Goal: Information Seeking & Learning: Check status

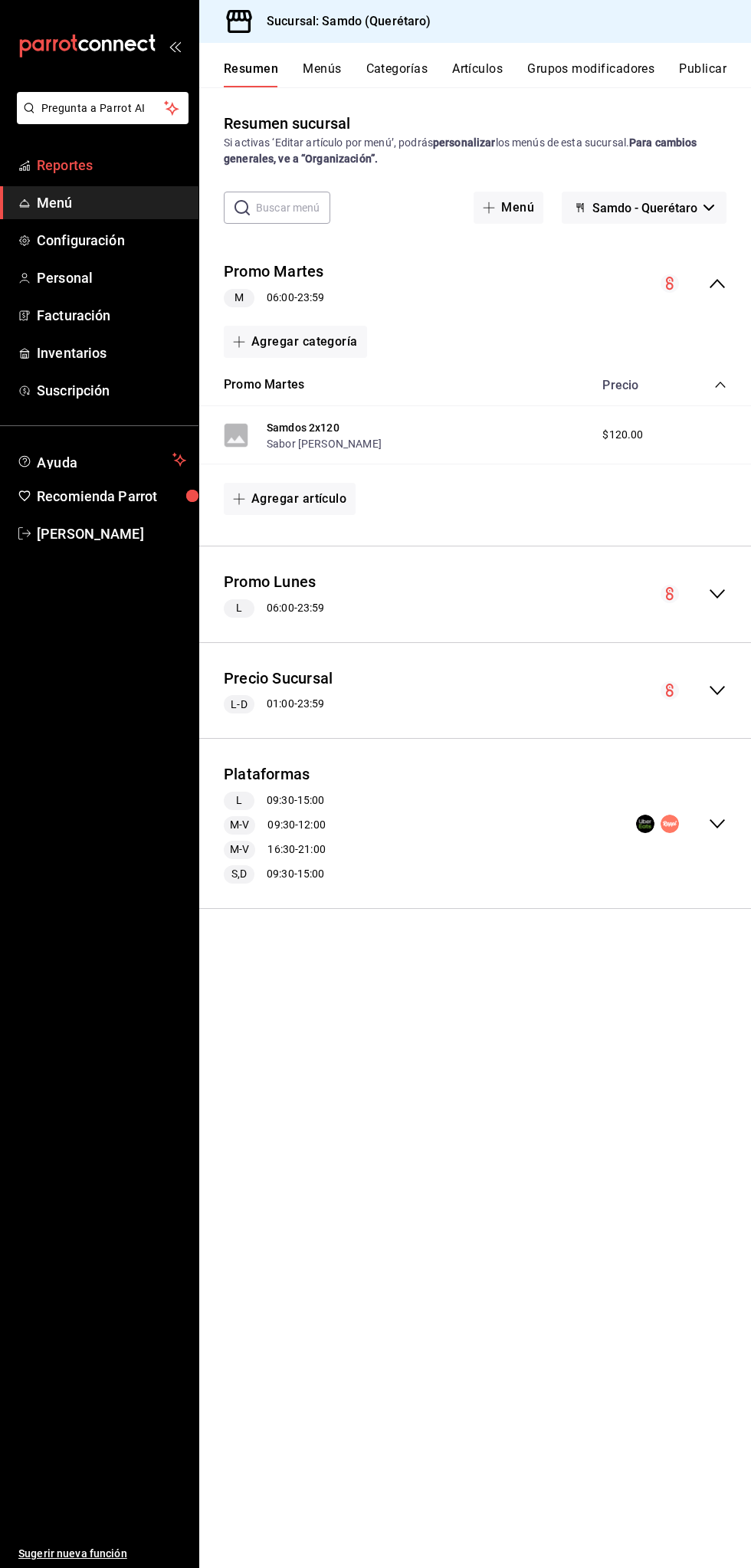
click at [89, 157] on span "Reportes" at bounding box center [112, 165] width 150 height 20
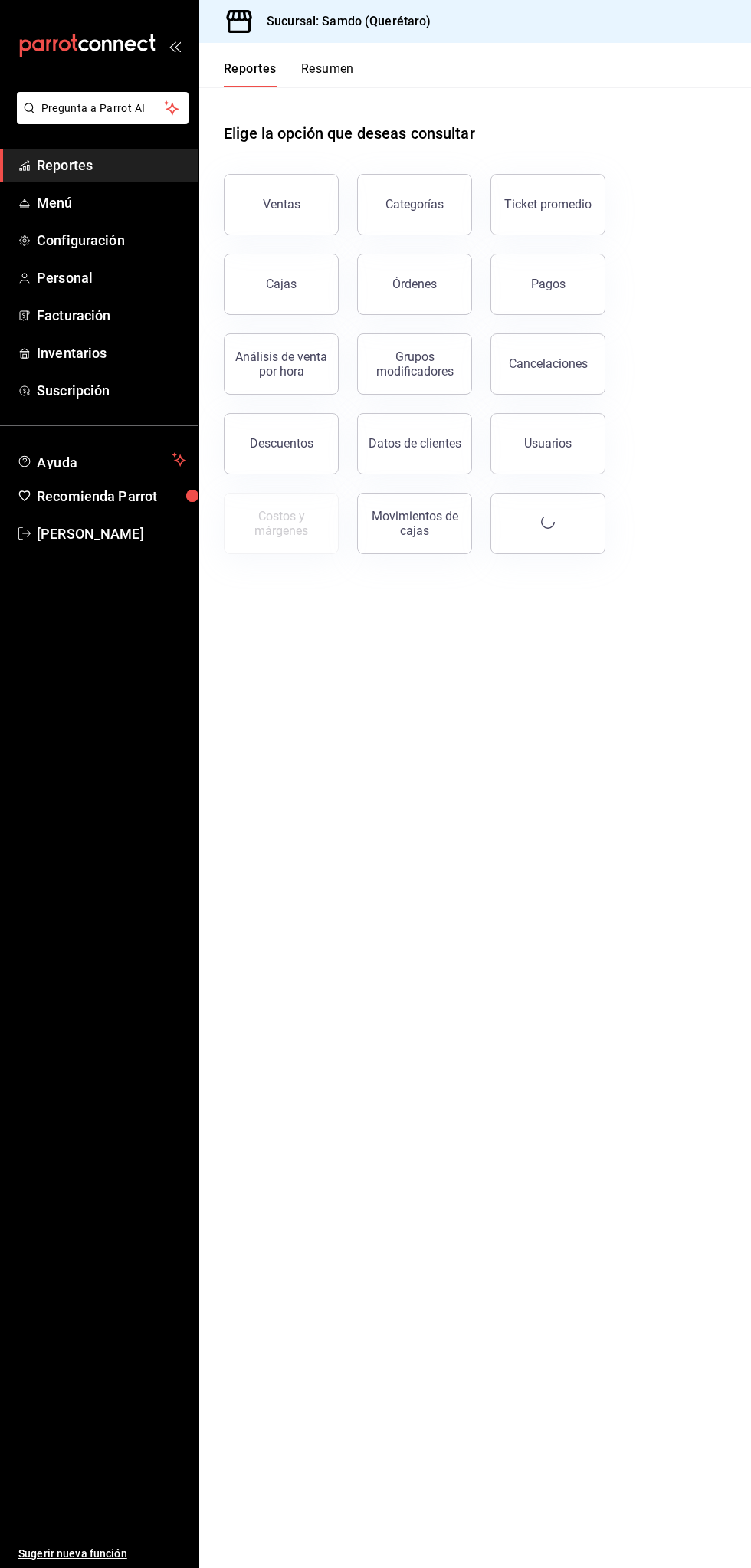
click at [427, 258] on button "Órdenes" at bounding box center [415, 283] width 115 height 61
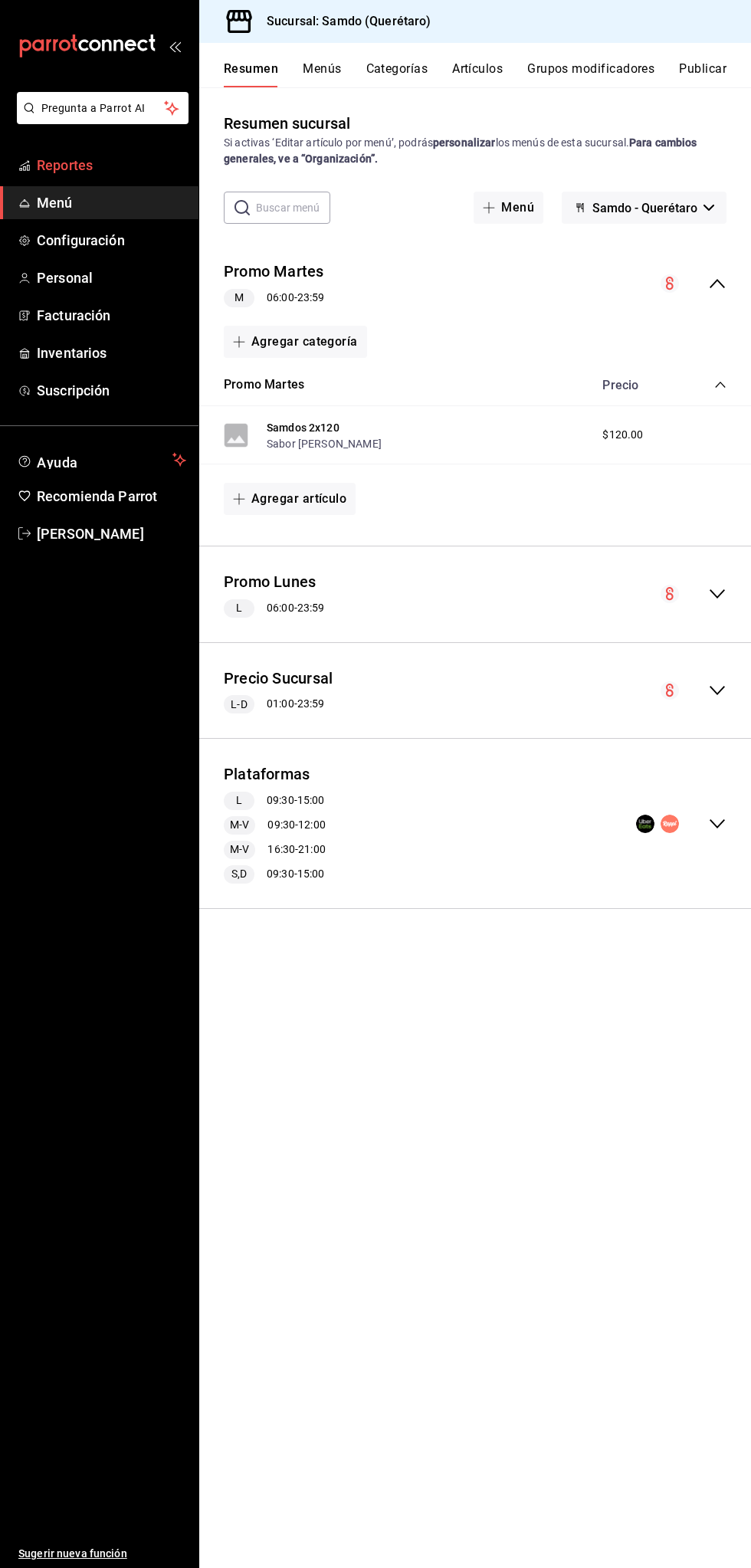
click at [89, 163] on span "Reportes" at bounding box center [112, 165] width 150 height 20
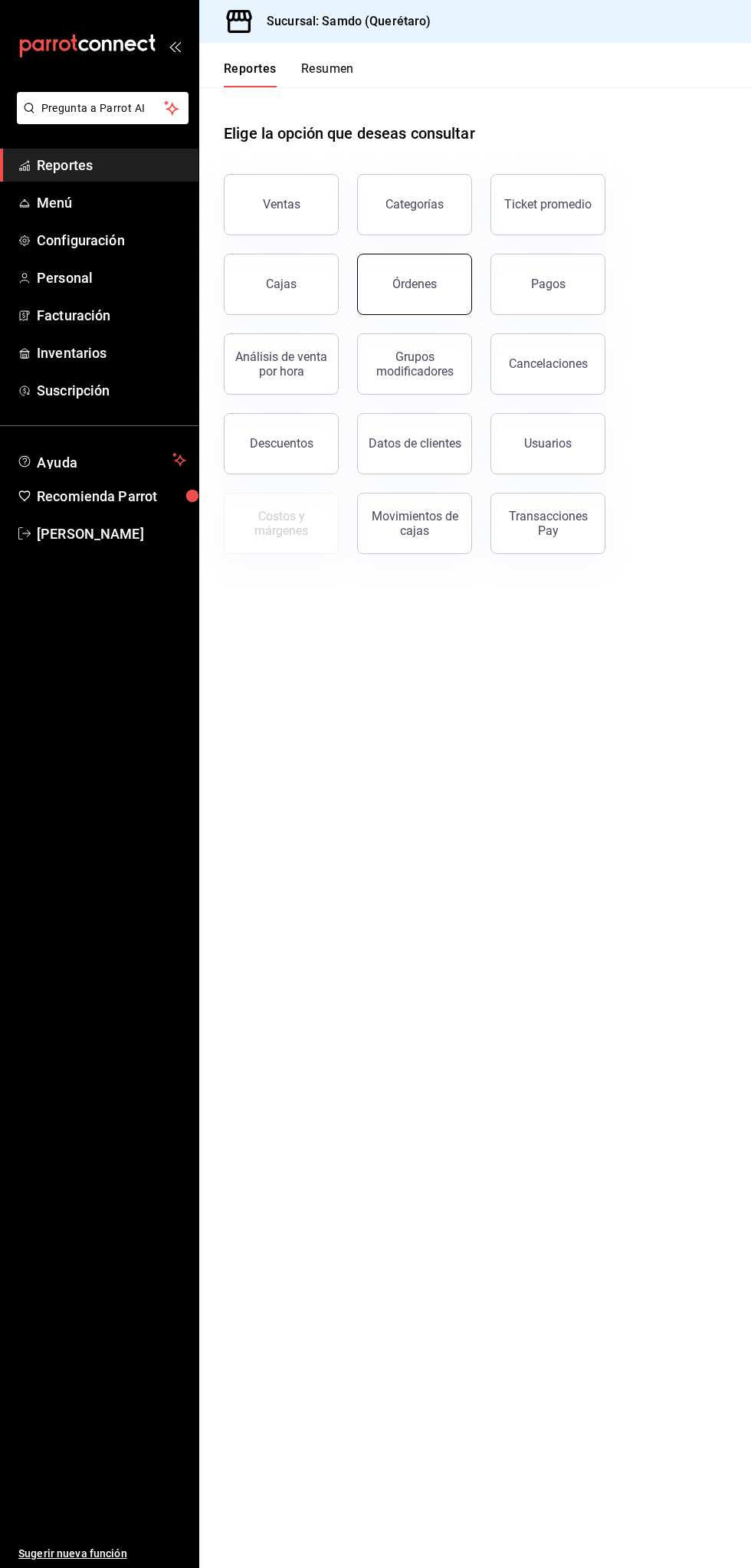
click at [377, 273] on button "Órdenes" at bounding box center [415, 283] width 115 height 61
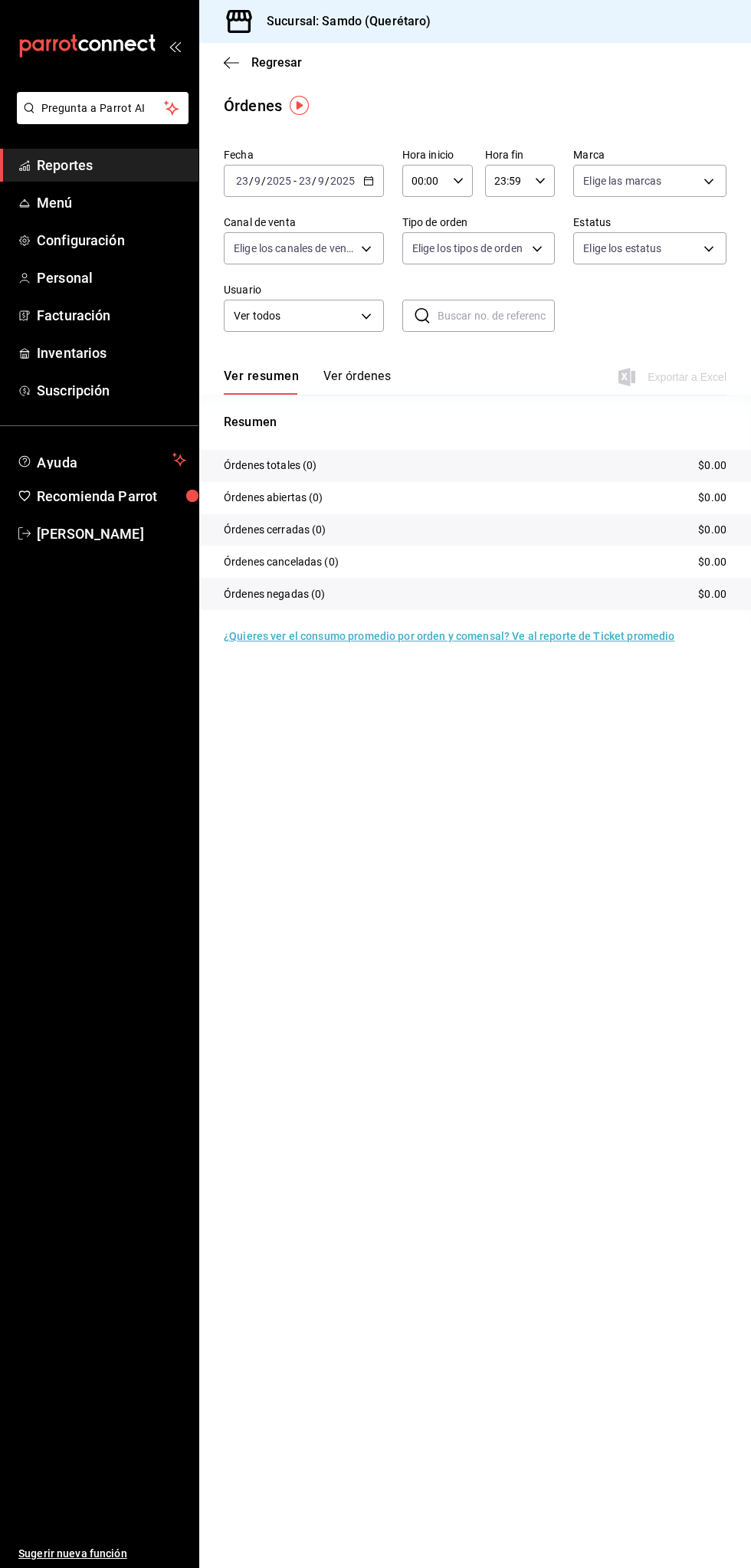
click at [129, 166] on span "Reportes" at bounding box center [112, 165] width 150 height 20
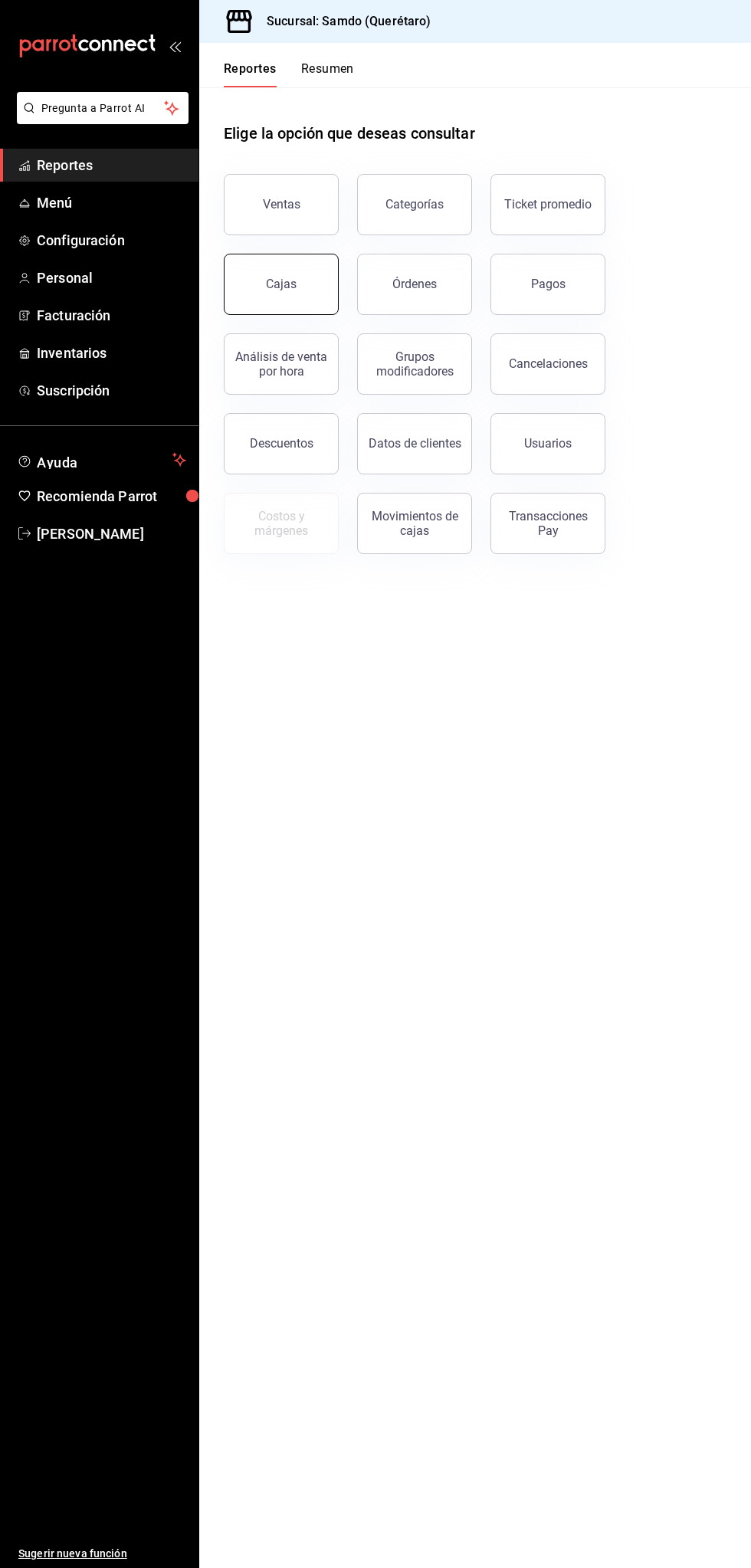
click at [293, 300] on link "Cajas" at bounding box center [281, 283] width 115 height 61
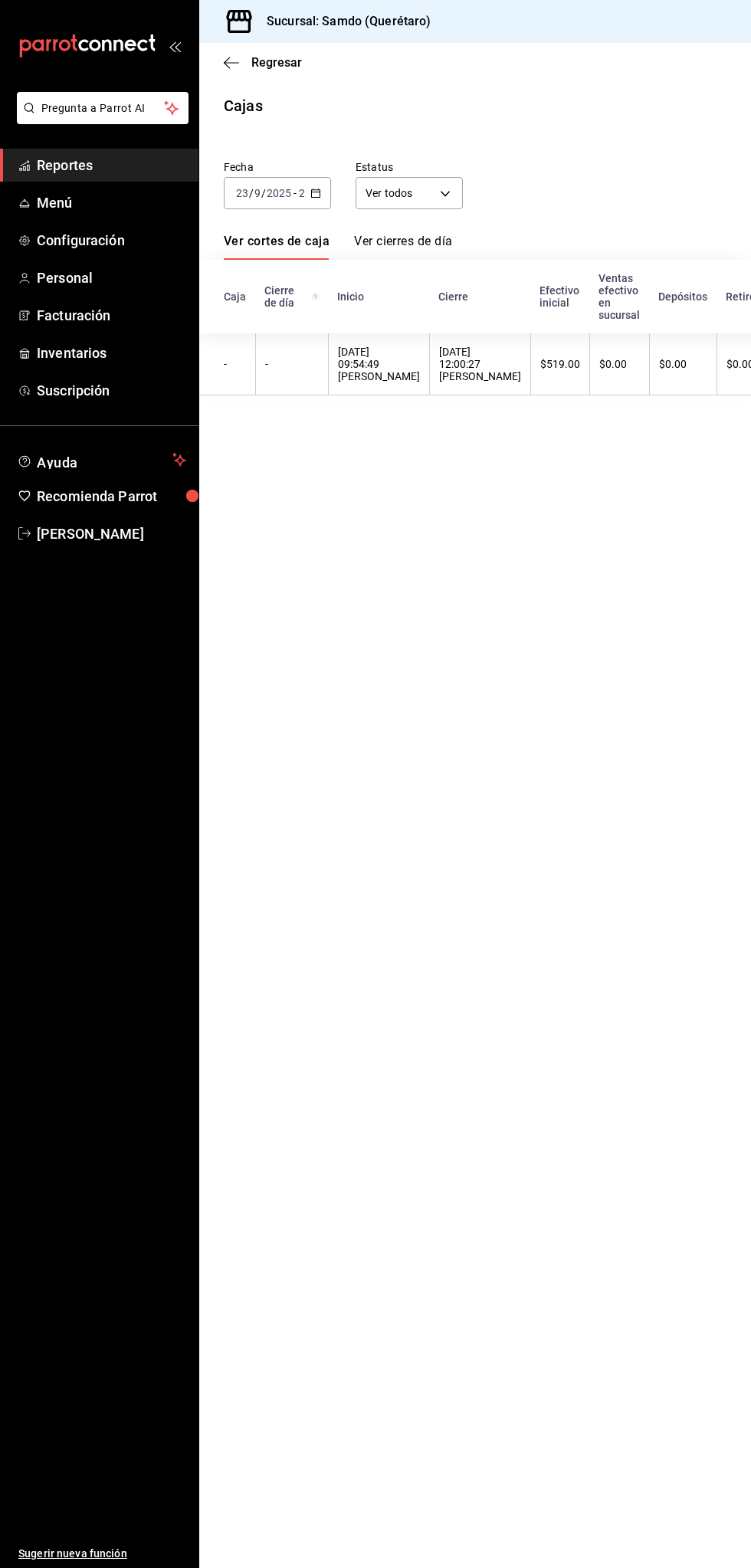
click at [280, 190] on input "2025" at bounding box center [279, 193] width 26 height 12
click at [300, 314] on span "Semana actual" at bounding box center [278, 309] width 81 height 16
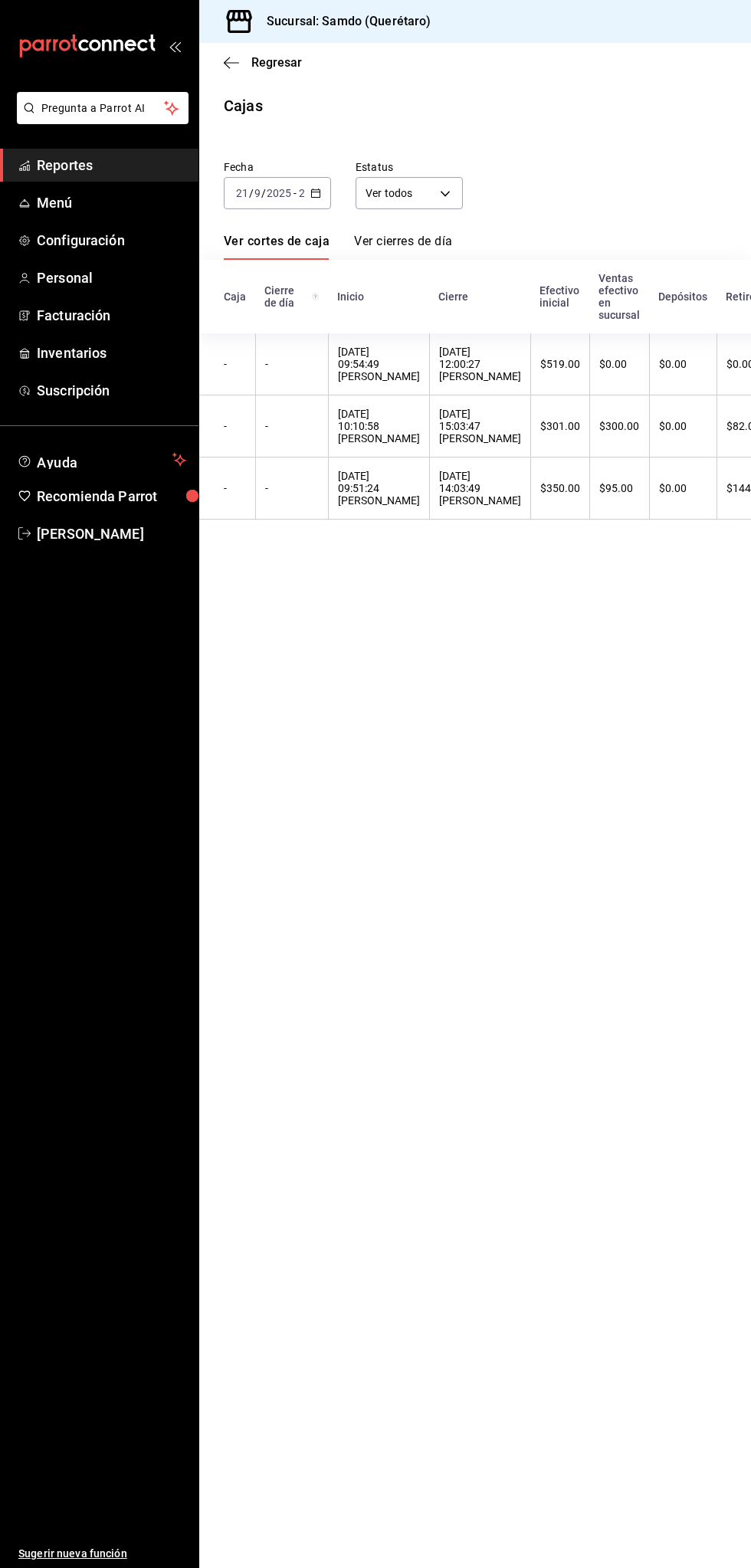
click at [289, 189] on input "2025" at bounding box center [279, 193] width 26 height 12
click at [300, 236] on span "Hoy" at bounding box center [278, 239] width 81 height 16
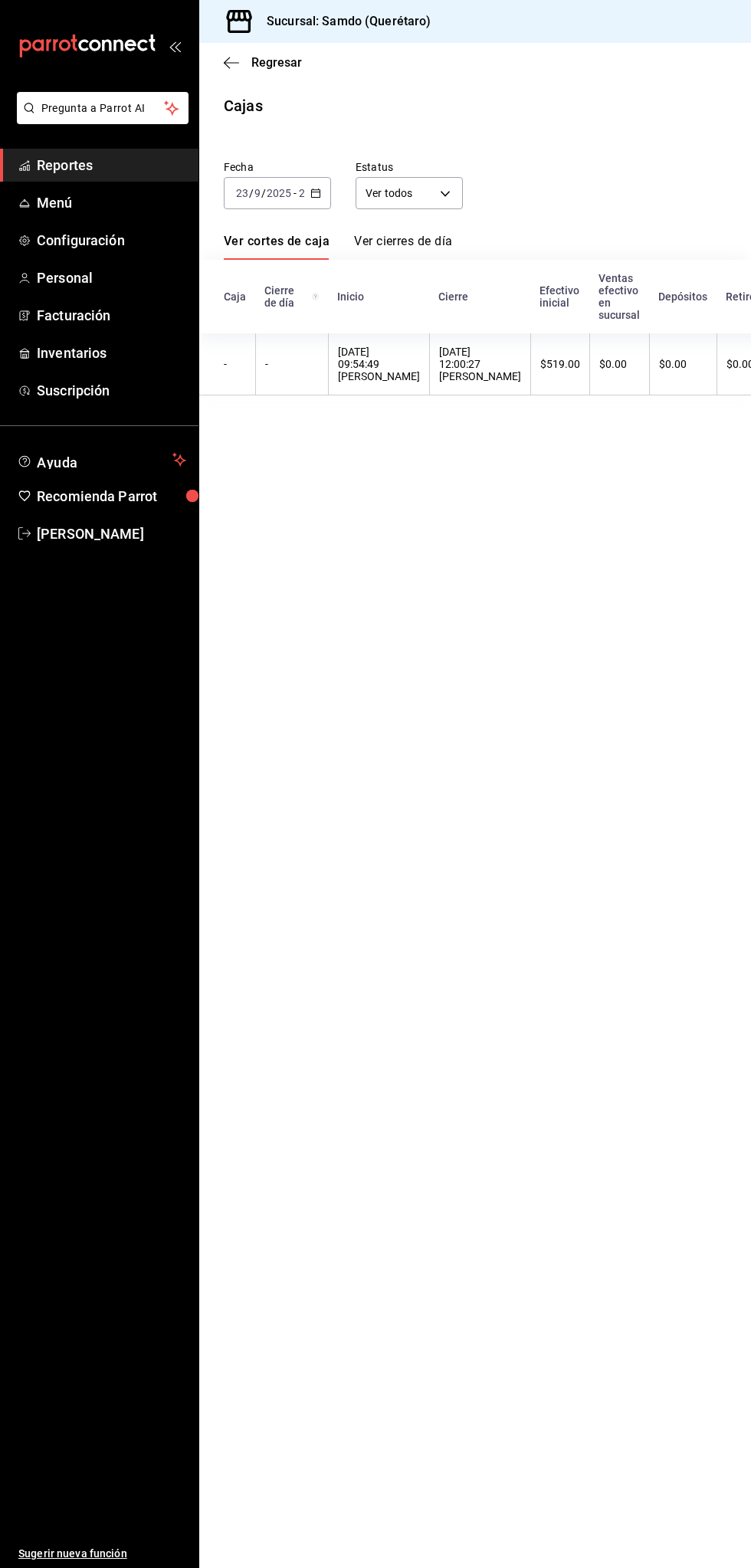
click at [120, 160] on span "Reportes" at bounding box center [112, 165] width 150 height 20
